Goal: Find specific page/section: Find specific page/section

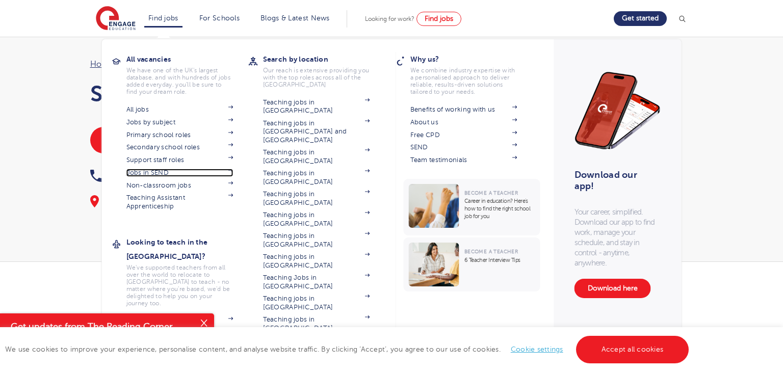
click at [160, 174] on link "Jobs in SEND" at bounding box center [179, 173] width 107 height 8
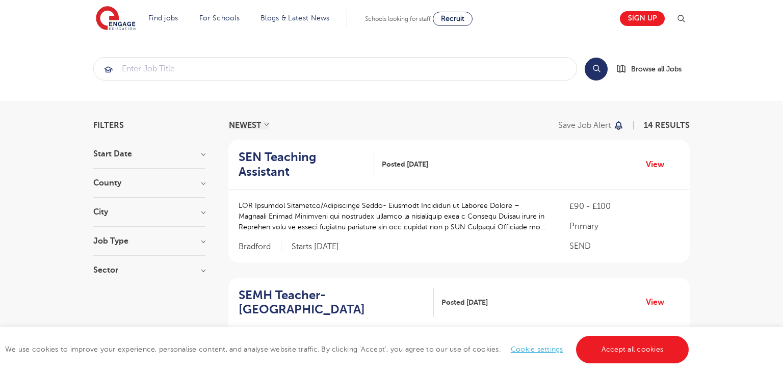
click at [204, 211] on h3 "City" at bounding box center [149, 212] width 112 height 8
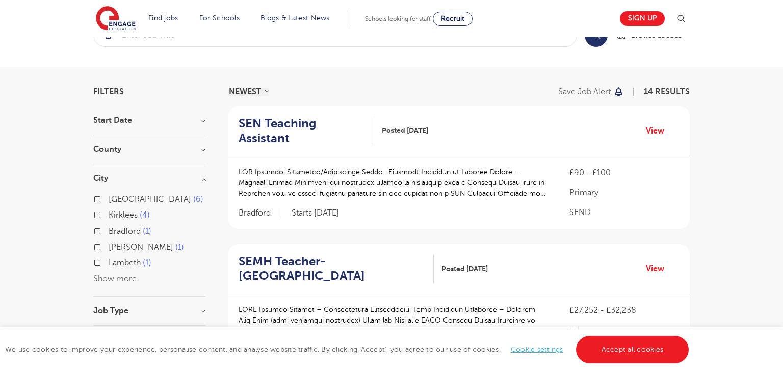
scroll to position [33, 0]
click at [203, 147] on h3 "County" at bounding box center [149, 150] width 112 height 8
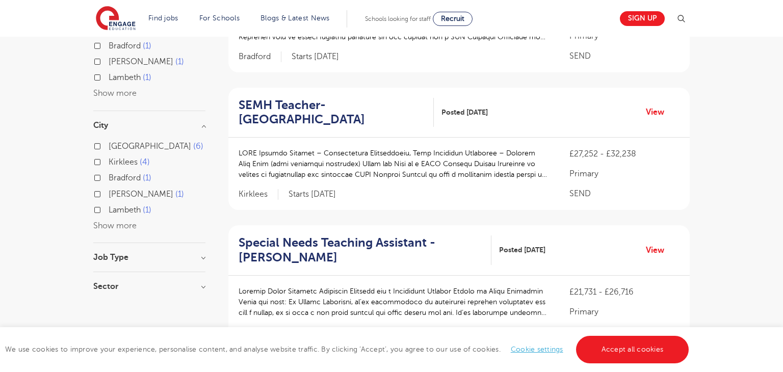
scroll to position [193, 0]
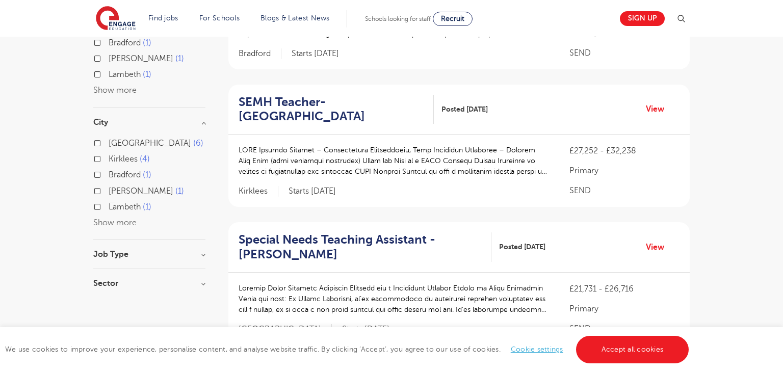
click at [126, 223] on button "Show more" at bounding box center [114, 222] width 43 height 9
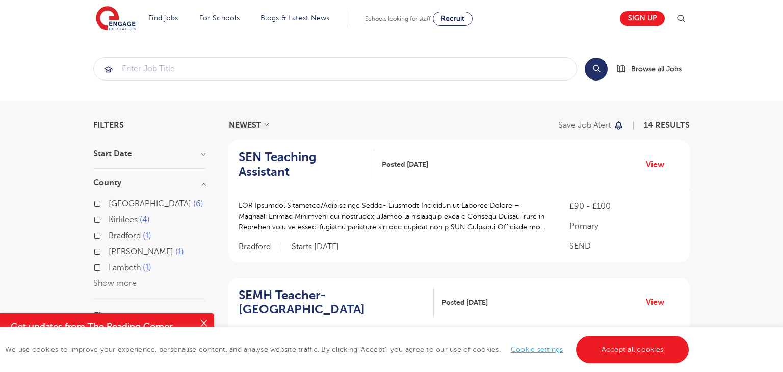
scroll to position [1, 0]
